Goal: Information Seeking & Learning: Learn about a topic

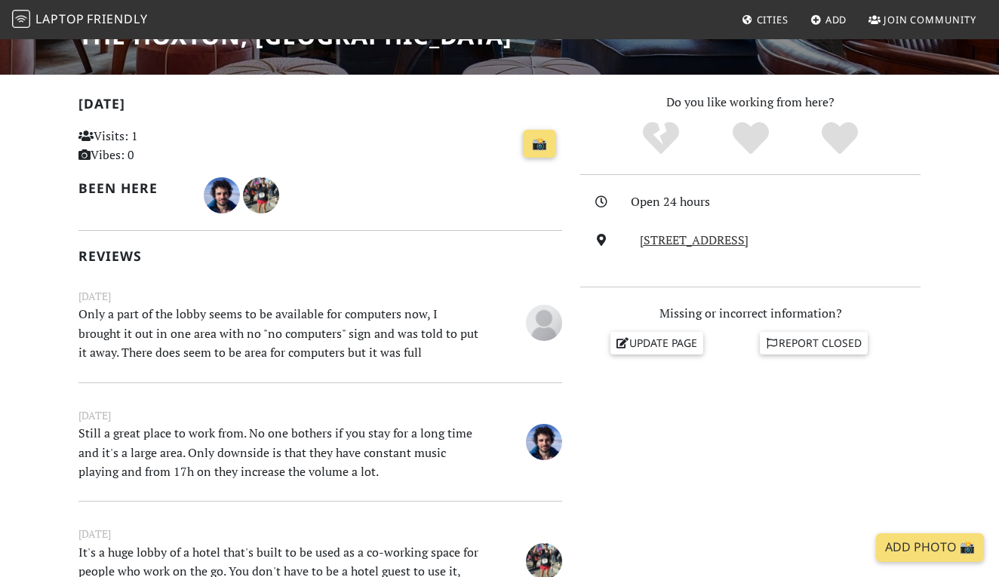
scroll to position [290, 0]
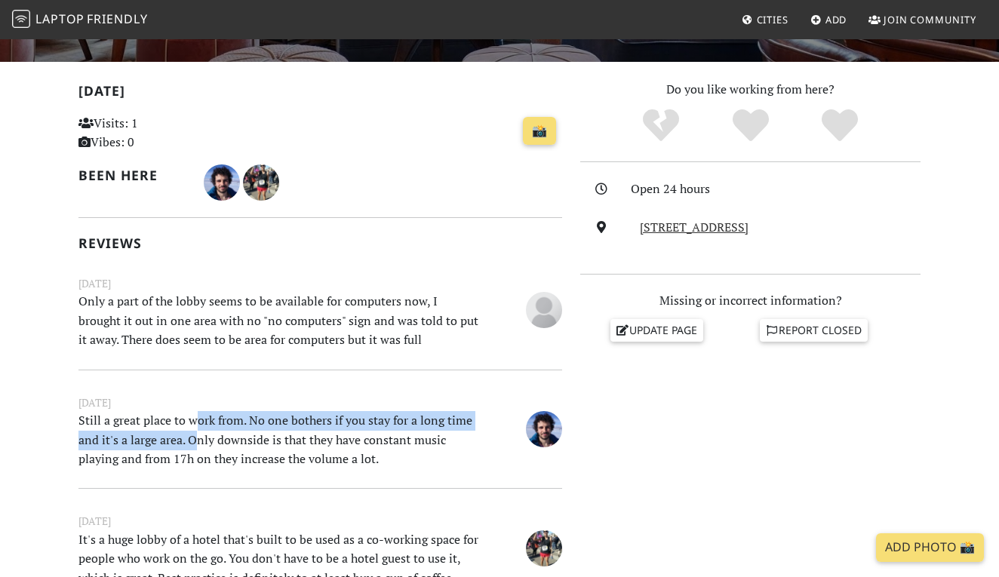
drag, startPoint x: 197, startPoint y: 424, endPoint x: 196, endPoint y: 432, distance: 8.3
click at [196, 432] on p "Still a great place to work from. No one bothers if you stay for a long time an…" at bounding box center [278, 440] width 418 height 58
drag, startPoint x: 267, startPoint y: 415, endPoint x: 264, endPoint y: 427, distance: 12.4
click at [265, 427] on p "Still a great place to work from. No one bothers if you stay for a long time an…" at bounding box center [278, 440] width 418 height 58
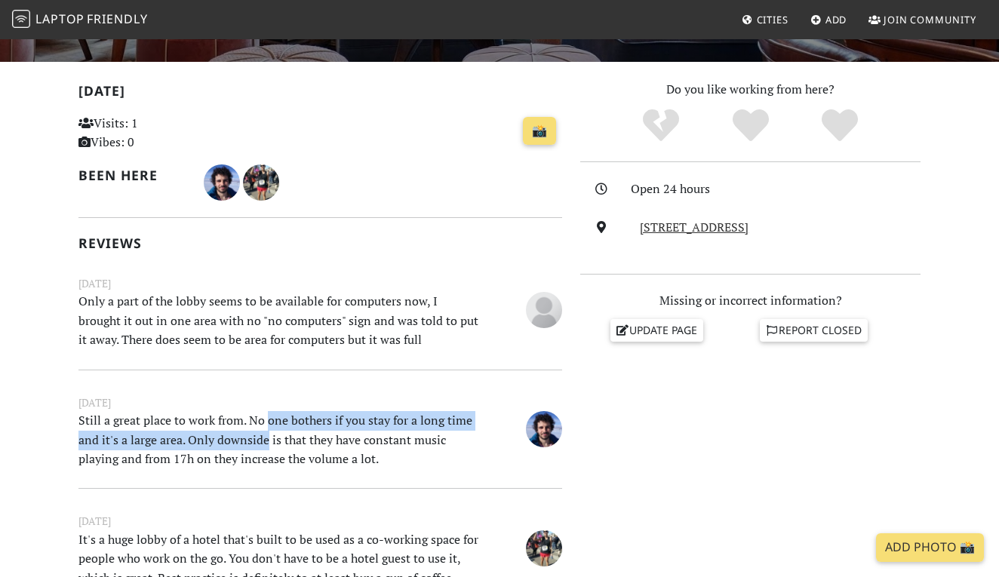
click at [264, 427] on p "Still a great place to work from. No one bothers if you stay for a long time an…" at bounding box center [278, 440] width 418 height 58
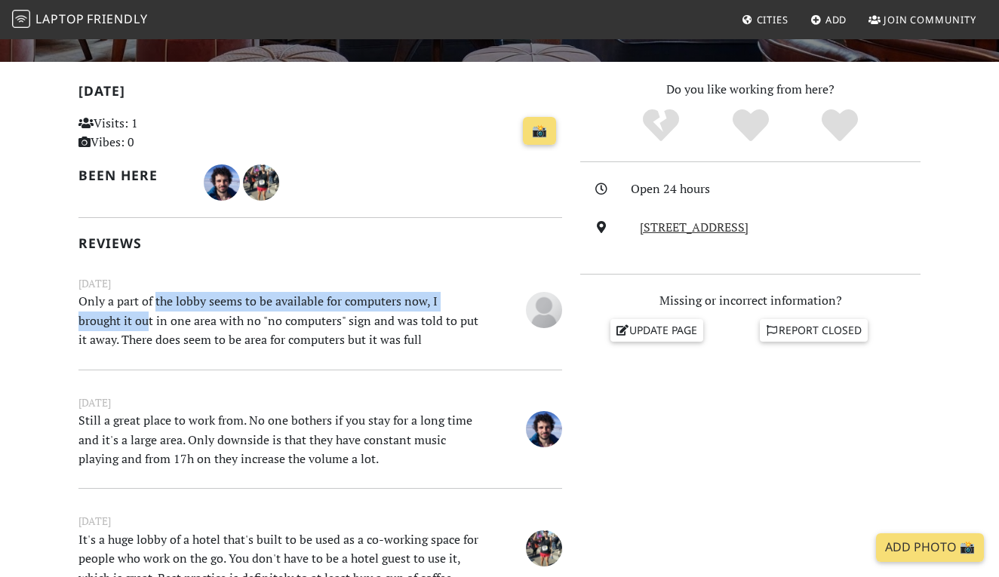
drag, startPoint x: 156, startPoint y: 299, endPoint x: 151, endPoint y: 313, distance: 15.3
click at [151, 313] on p "Only a part of the lobby seems to be available for computers now, I brought it …" at bounding box center [278, 321] width 418 height 58
drag, startPoint x: 229, startPoint y: 300, endPoint x: 223, endPoint y: 314, distance: 14.6
click at [223, 314] on p "Only a part of the lobby seems to be available for computers now, I brought it …" at bounding box center [278, 321] width 418 height 58
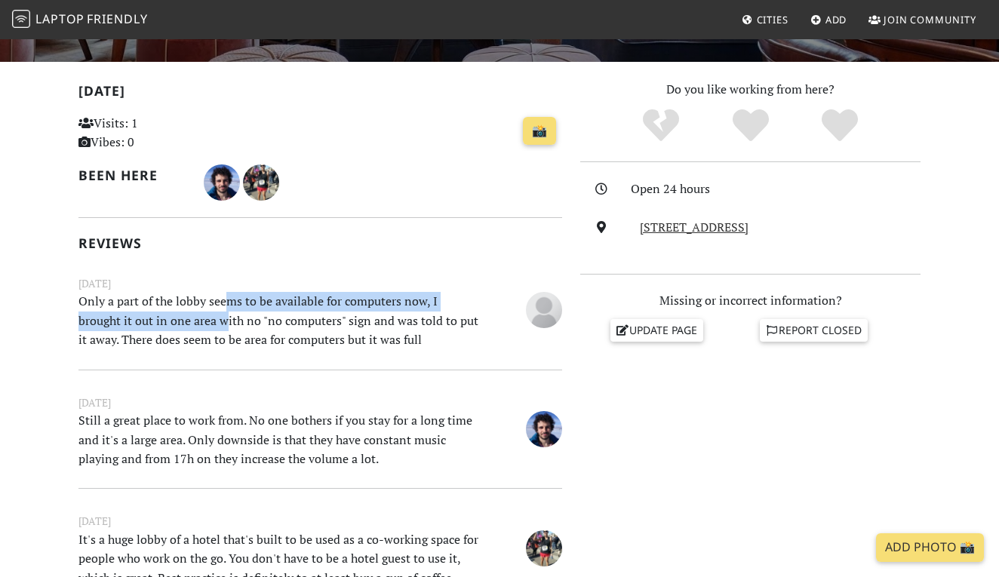
click at [223, 314] on p "Only a part of the lobby seems to be available for computers now, I brought it …" at bounding box center [278, 321] width 418 height 58
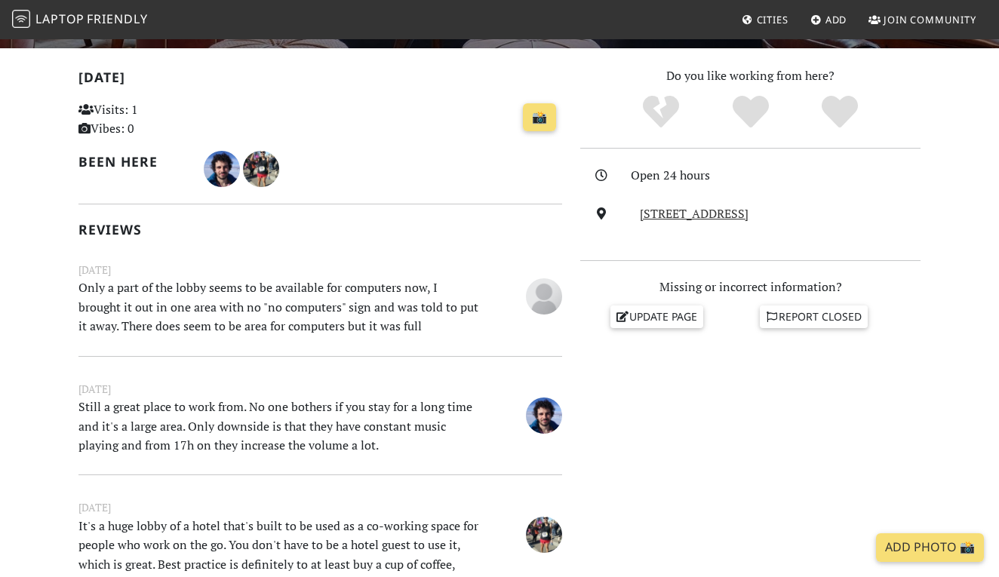
scroll to position [305, 0]
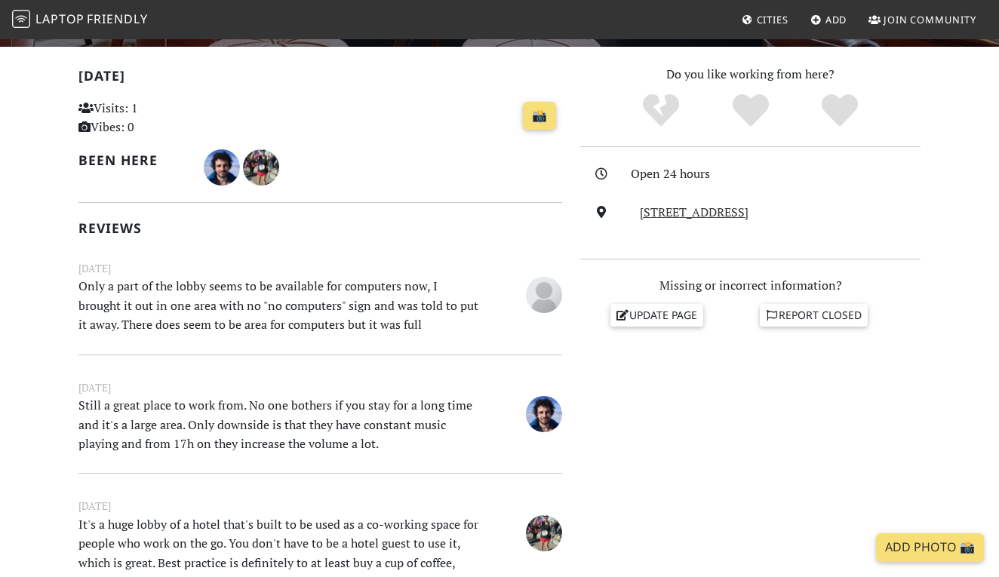
click at [220, 307] on p "Only a part of the lobby seems to be available for computers now, I brought it …" at bounding box center [278, 306] width 418 height 58
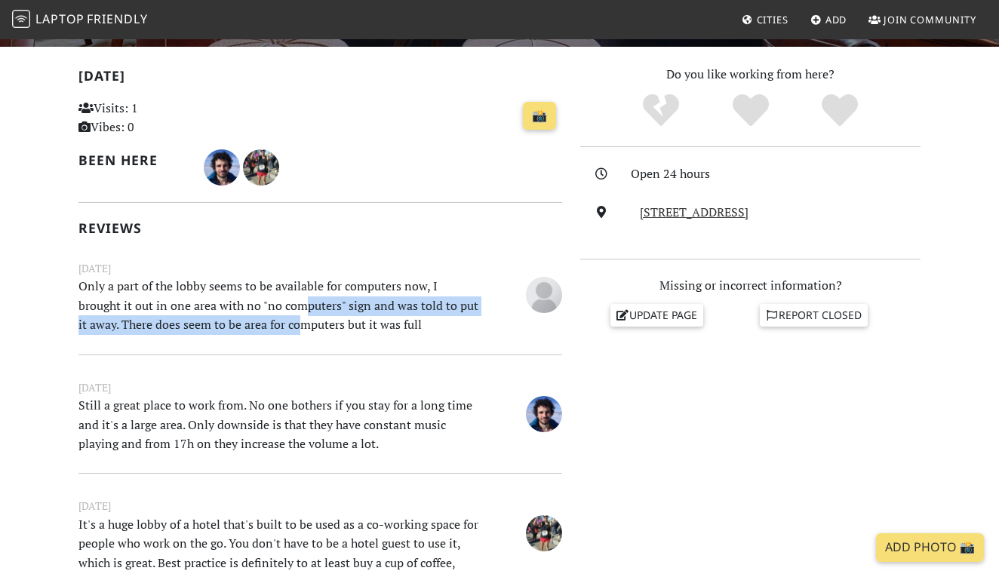
drag, startPoint x: 307, startPoint y: 302, endPoint x: 300, endPoint y: 312, distance: 12.6
click at [300, 313] on p "Only a part of the lobby seems to be available for computers now, I brought it …" at bounding box center [278, 306] width 418 height 58
click at [300, 312] on p "Only a part of the lobby seems to be available for computers now, I brought it …" at bounding box center [278, 306] width 418 height 58
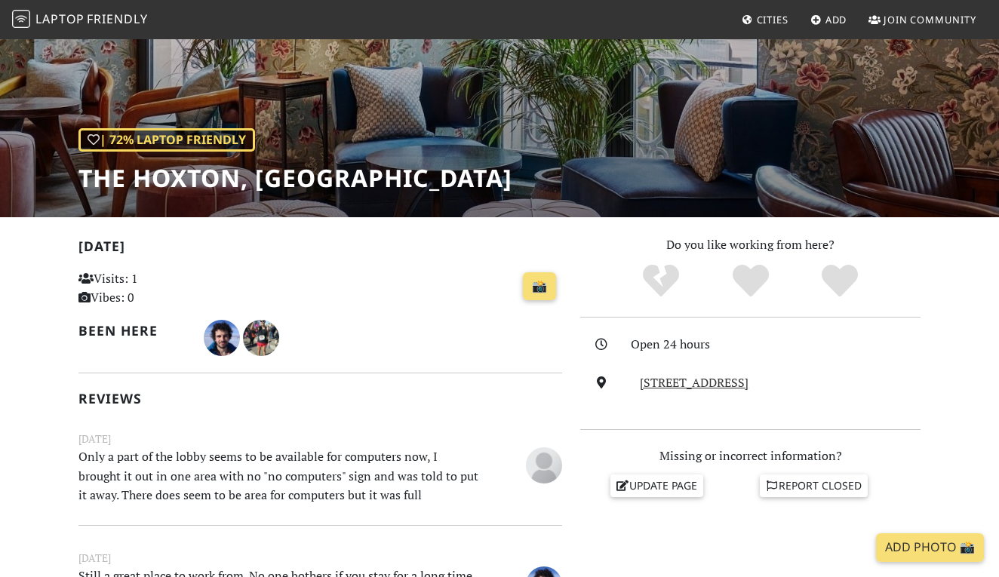
scroll to position [72, 0]
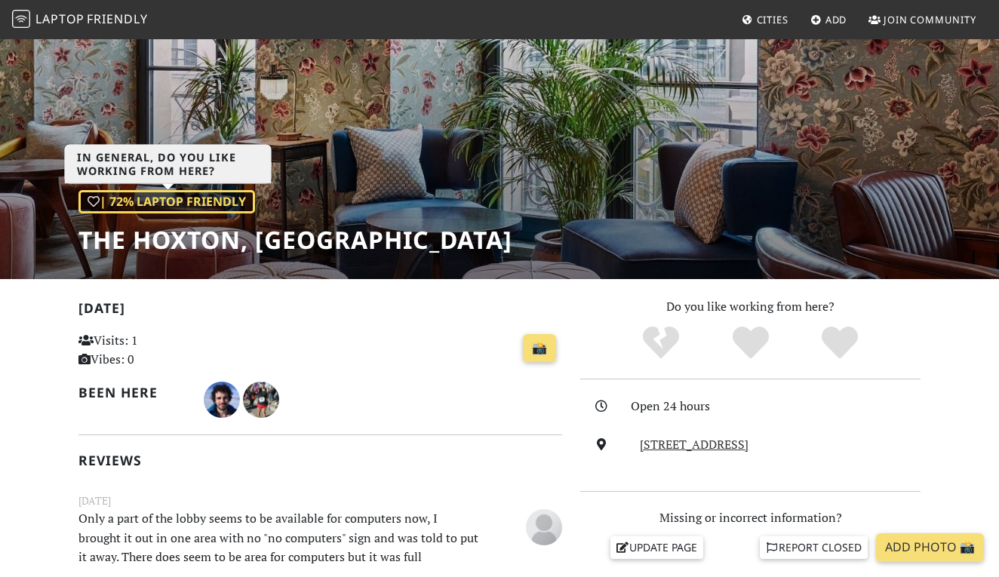
click at [176, 205] on div "| 72% Laptop Friendly" at bounding box center [166, 202] width 177 height 24
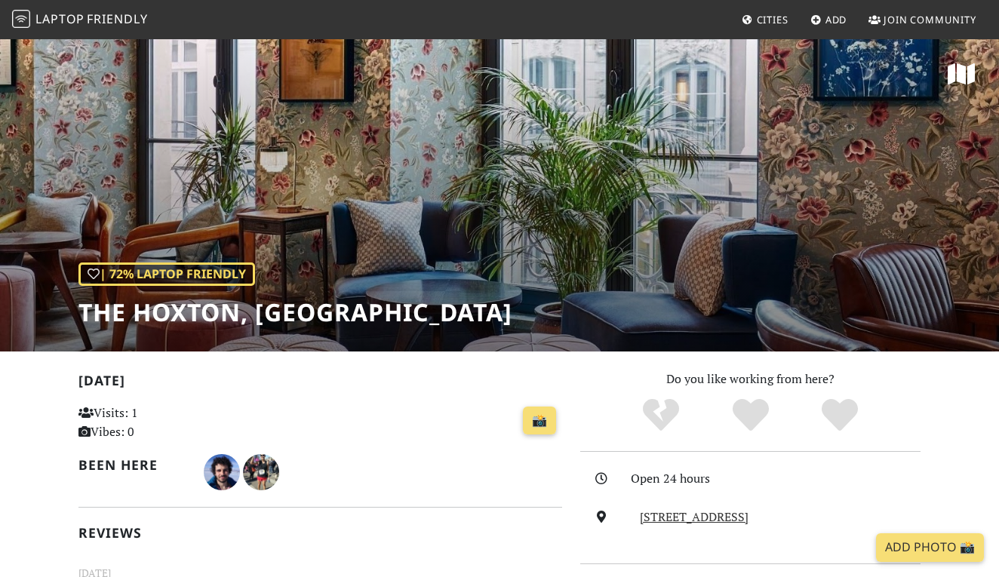
click at [88, 28] on link "Laptop Friendly" at bounding box center [80, 20] width 136 height 26
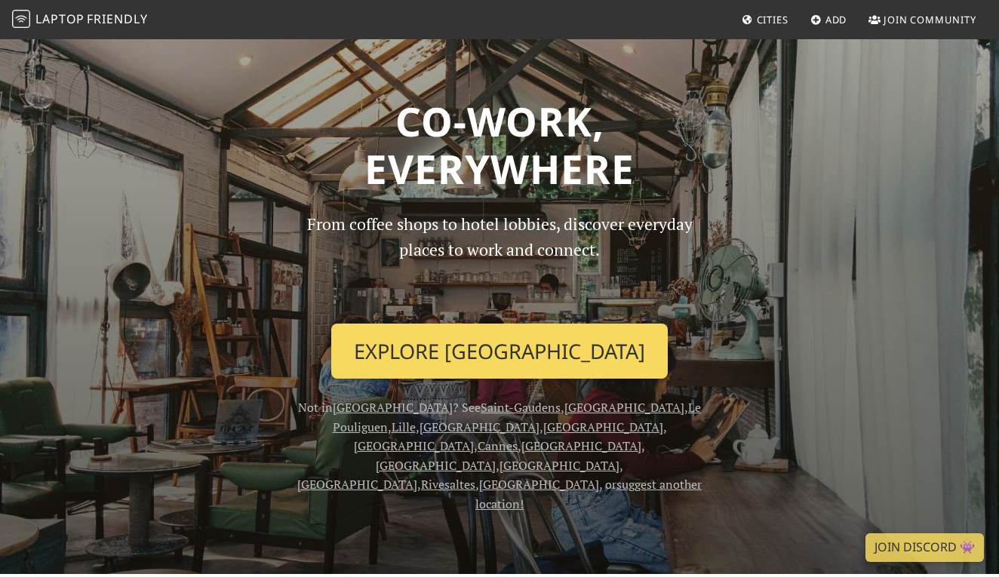
click at [488, 348] on link "Explore [GEOGRAPHIC_DATA]" at bounding box center [499, 352] width 337 height 56
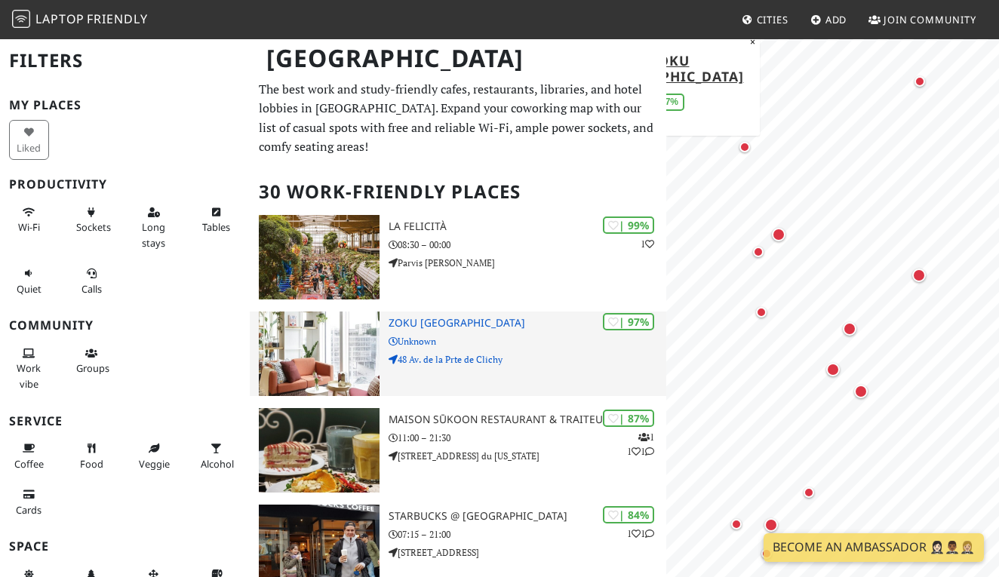
click at [535, 317] on h3 "Zoku Paris" at bounding box center [528, 323] width 278 height 13
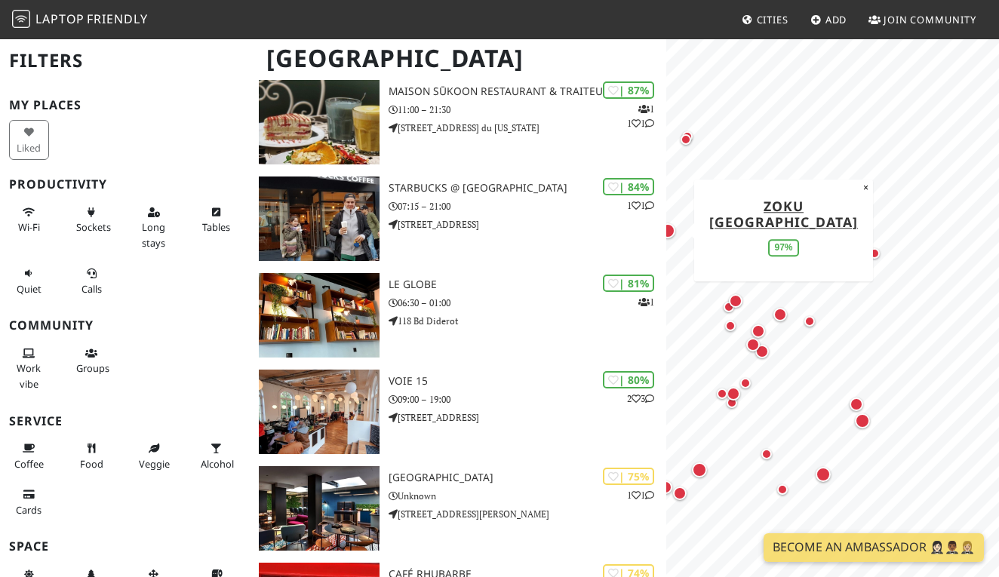
click at [671, 229] on div "Map marker" at bounding box center [667, 230] width 15 height 15
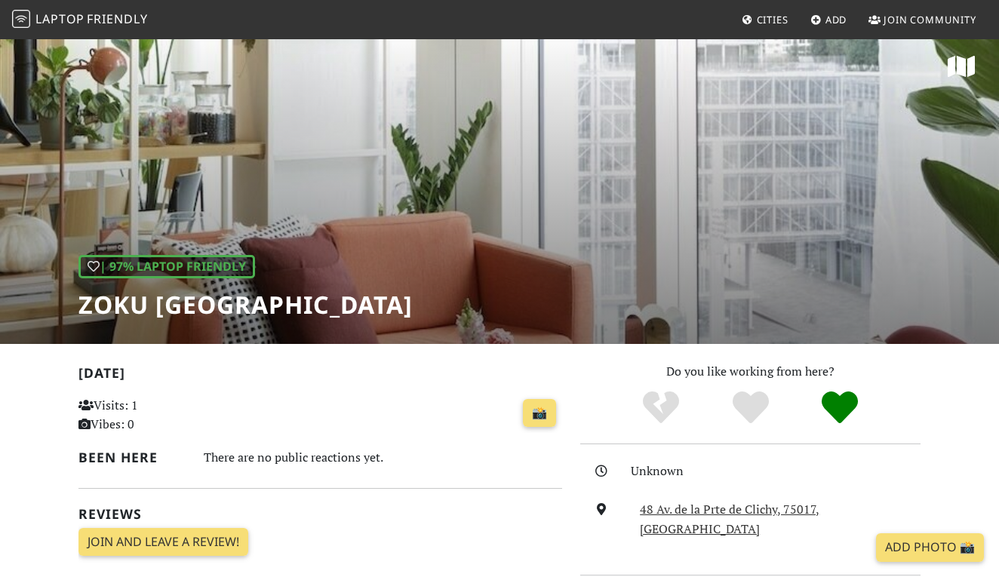
scroll to position [9, 0]
